Goal: Check status: Check status

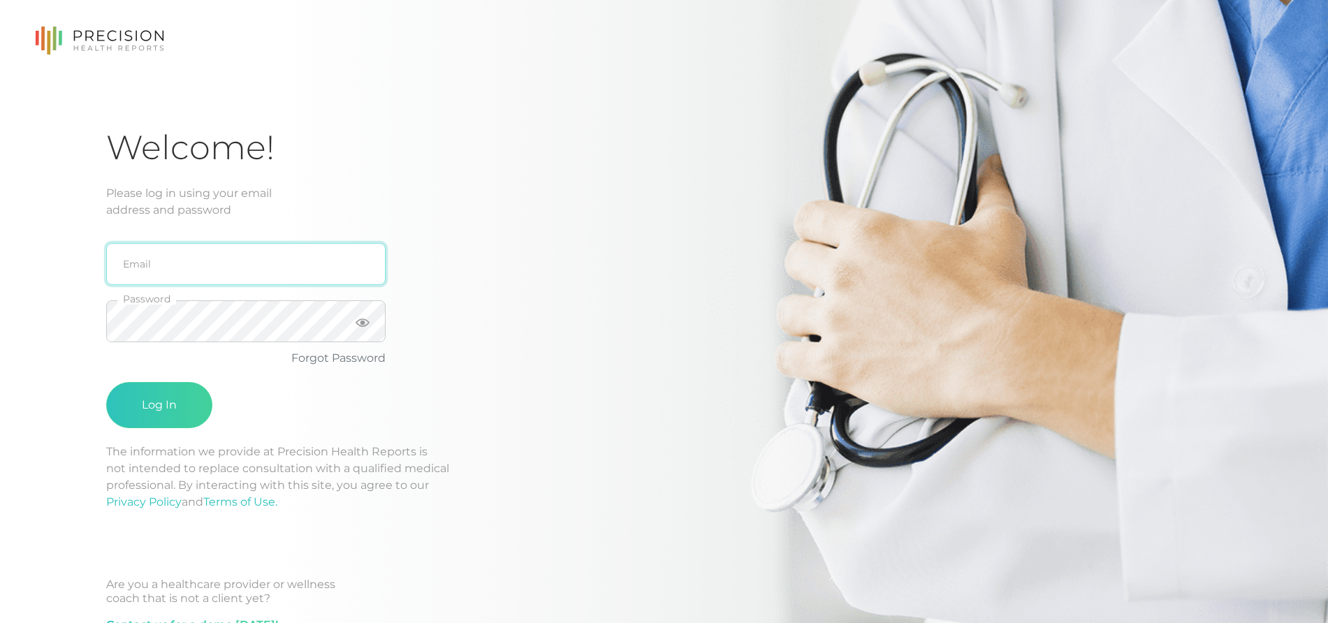
click at [164, 266] on input "email" at bounding box center [245, 264] width 279 height 42
type input "[EMAIL_ADDRESS][DOMAIN_NAME]"
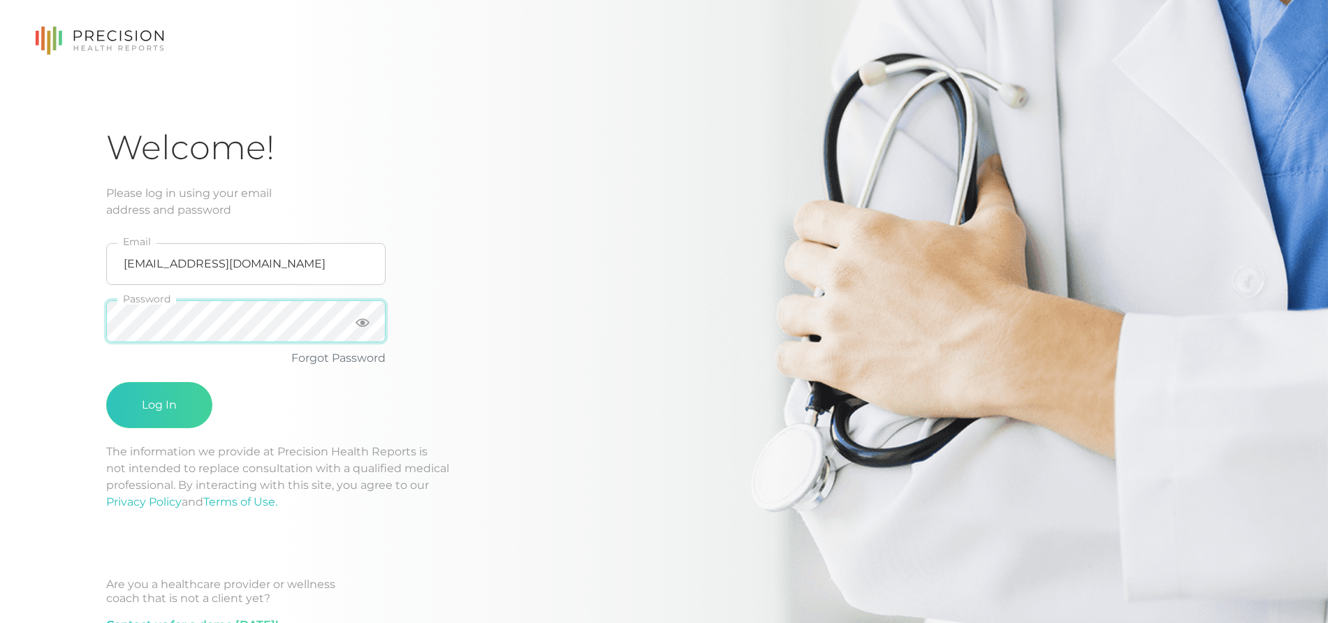
click at [106, 382] on button "Log In" at bounding box center [159, 405] width 106 height 46
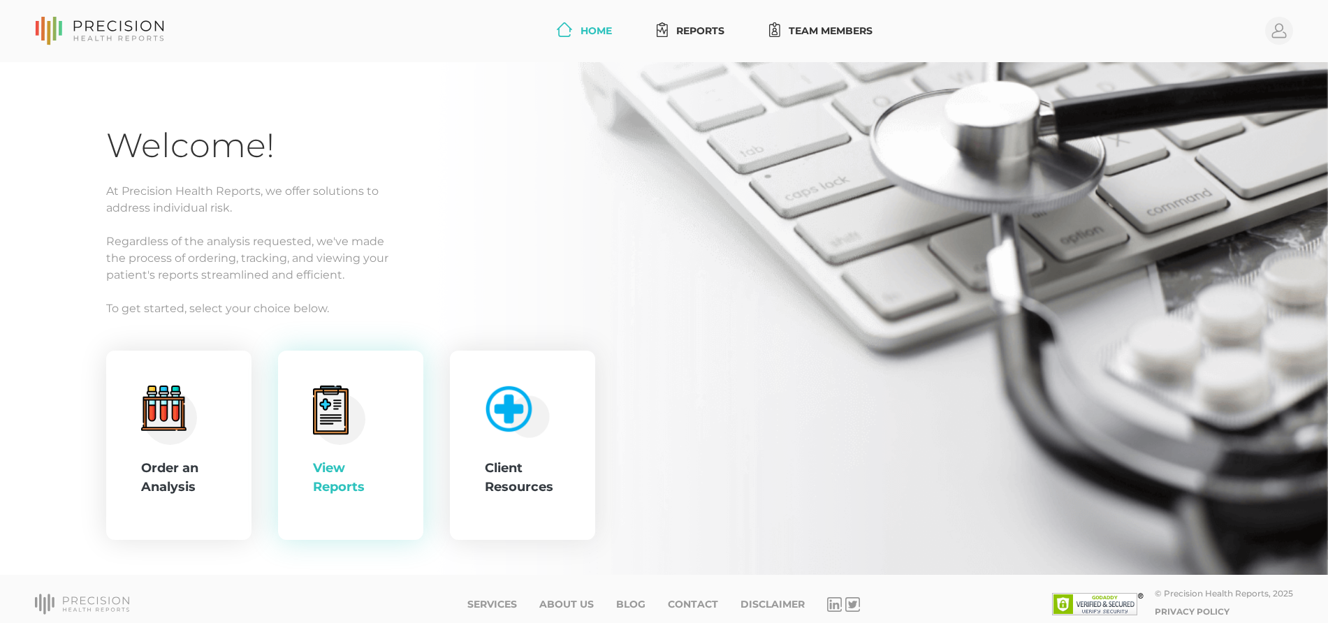
click at [329, 409] on icon at bounding box center [339, 415] width 52 height 59
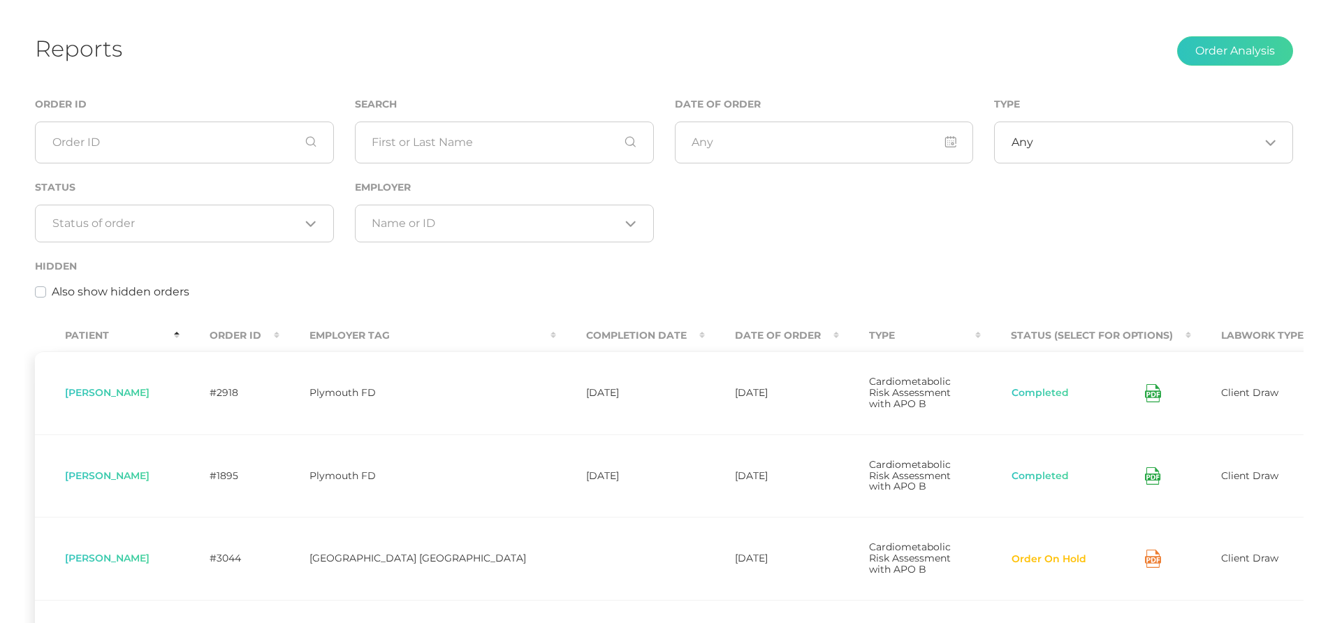
scroll to position [87, 0]
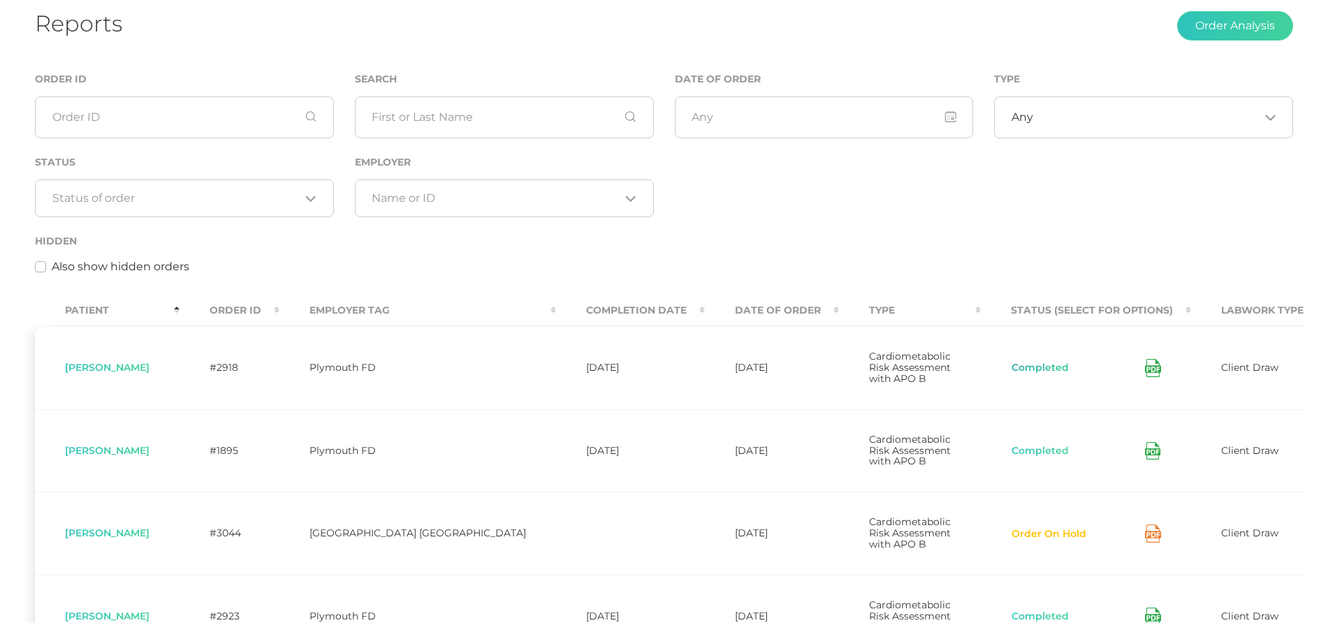
click at [1011, 369] on button "Completed" at bounding box center [1040, 368] width 59 height 14
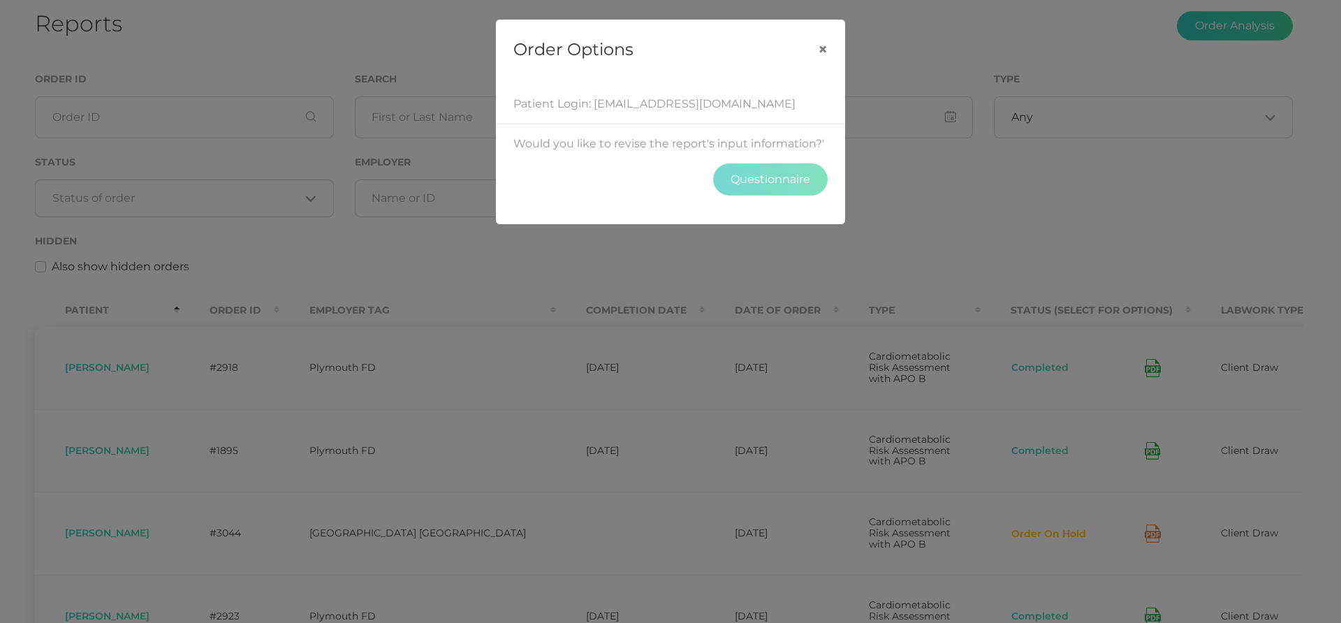
click at [754, 149] on div "Patient Login: [EMAIL_ADDRESS][DOMAIN_NAME] Would you like to revise the report…" at bounding box center [671, 151] width 348 height 145
click at [823, 46] on button "×" at bounding box center [822, 49] width 43 height 59
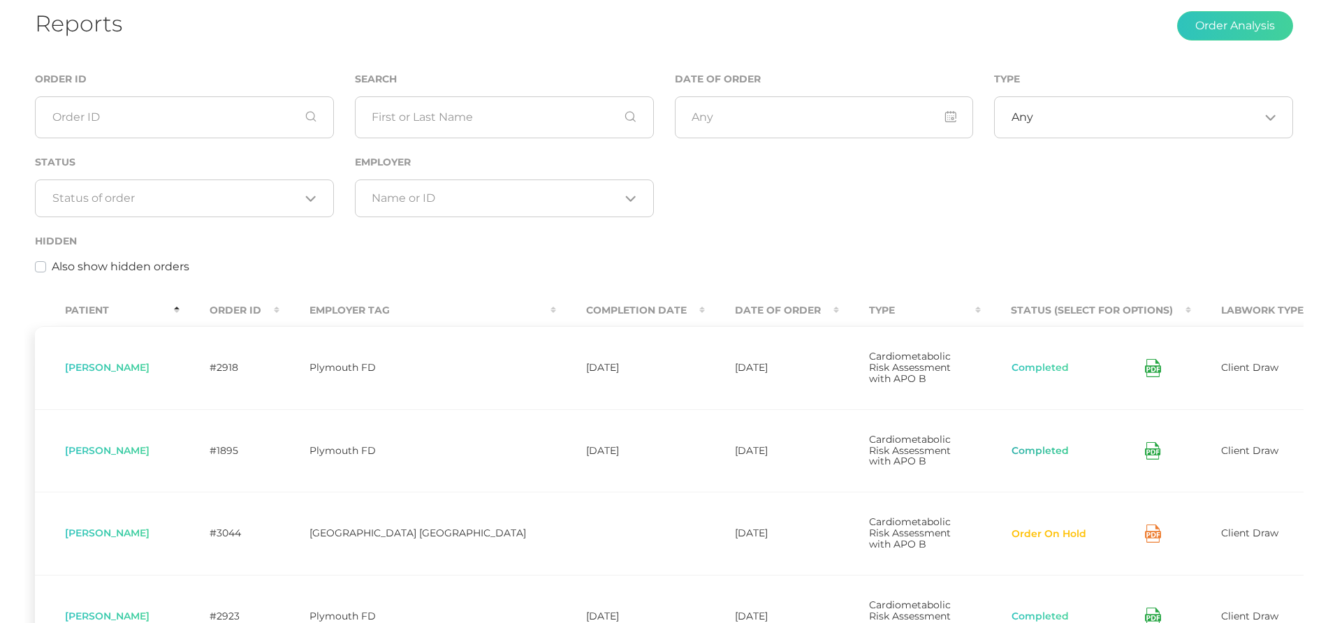
click at [1011, 458] on button "Completed" at bounding box center [1040, 451] width 59 height 14
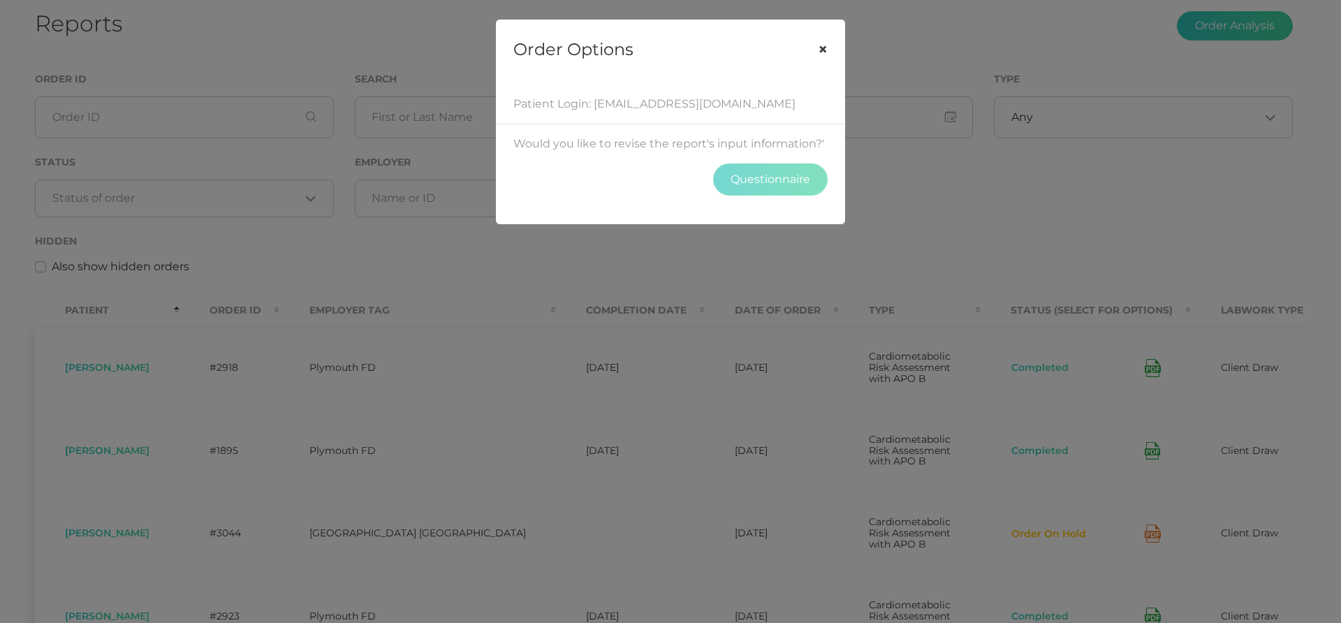
click at [834, 48] on button "×" at bounding box center [822, 49] width 43 height 59
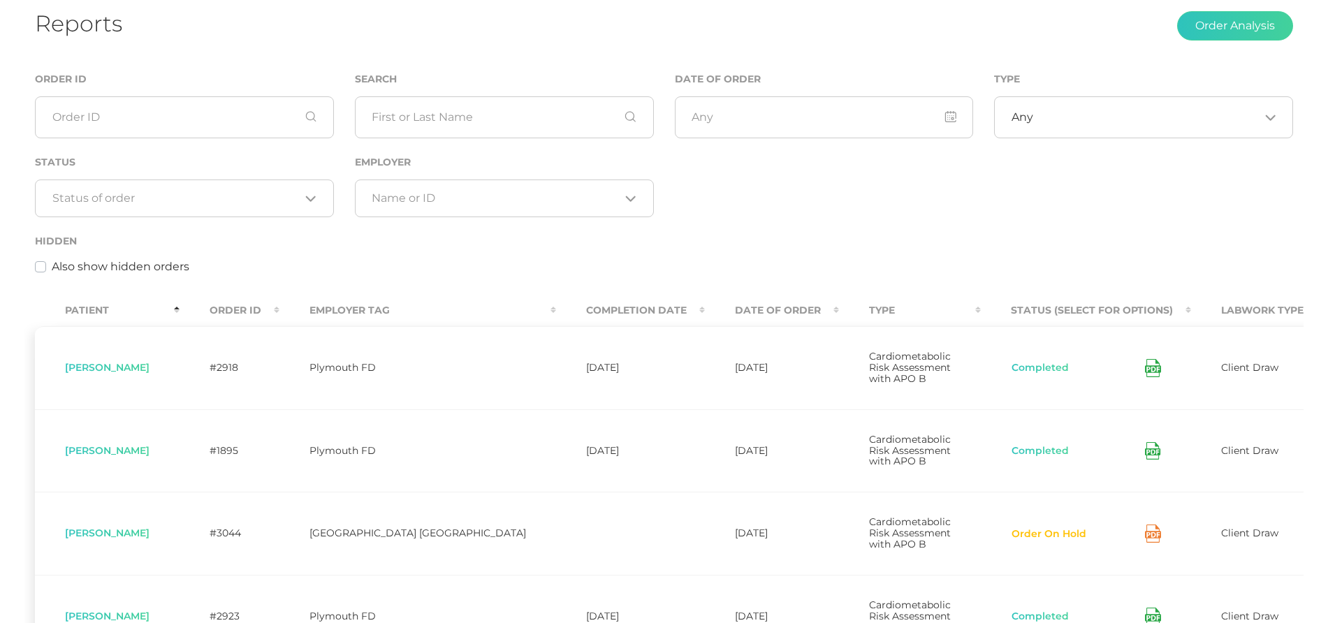
click at [1145, 374] on icon at bounding box center [1153, 368] width 16 height 18
click at [1011, 372] on button "Completed" at bounding box center [1040, 368] width 59 height 14
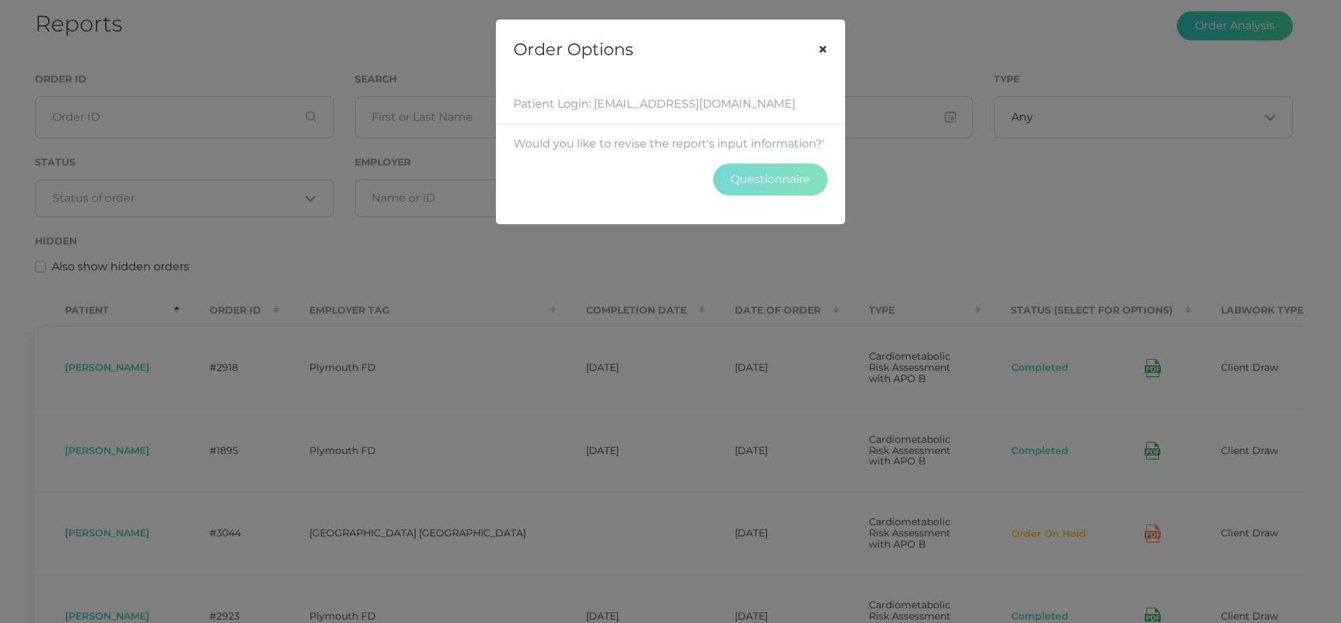
click at [821, 45] on button "×" at bounding box center [822, 49] width 43 height 59
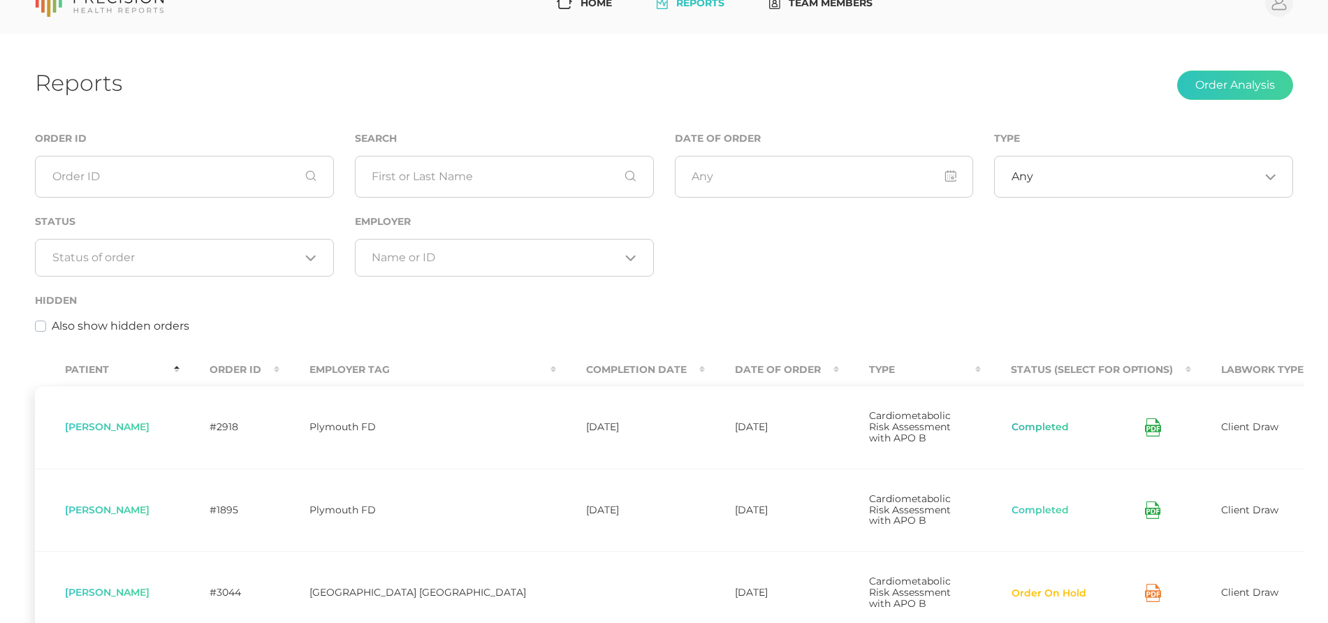
scroll to position [0, 0]
